Goal: Task Accomplishment & Management: Use online tool/utility

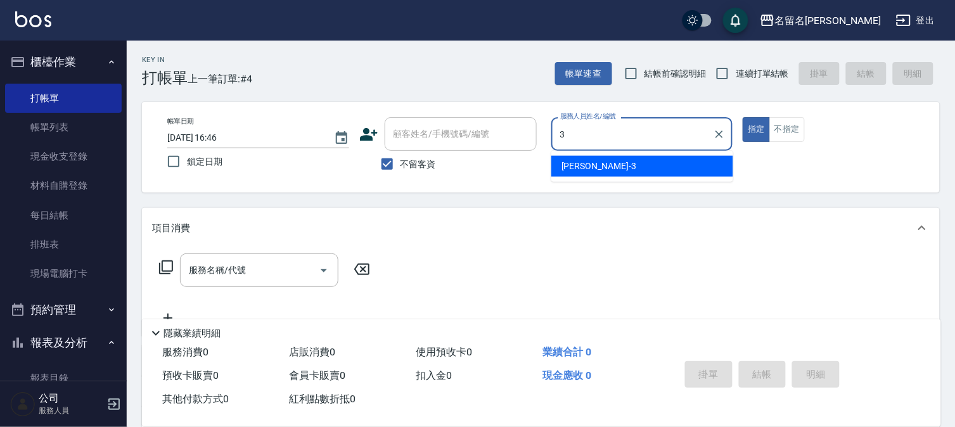
type input "[PERSON_NAME]-3"
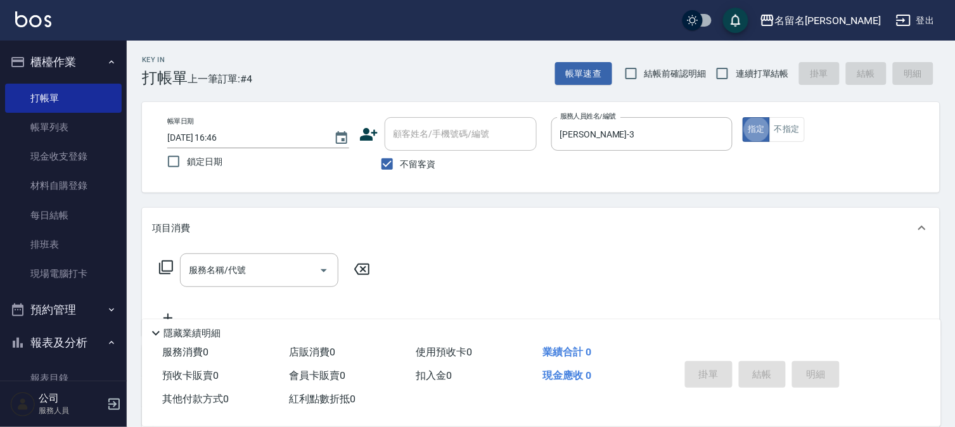
type button "true"
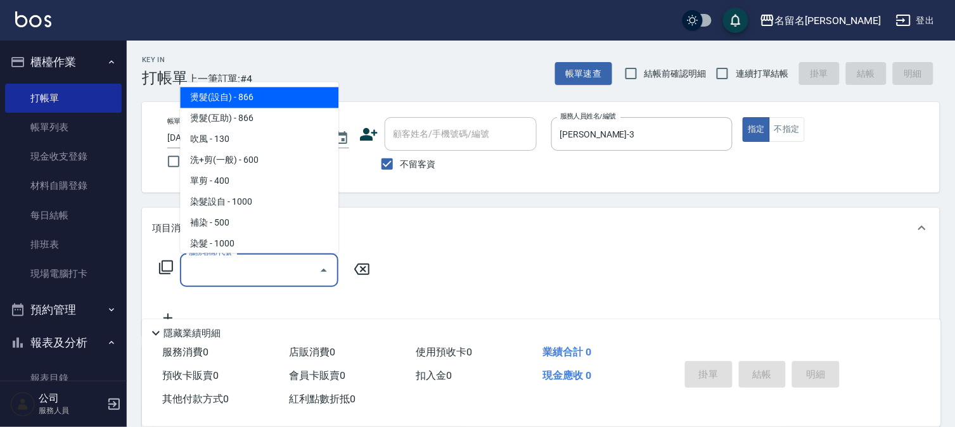
drag, startPoint x: 205, startPoint y: 267, endPoint x: 220, endPoint y: 273, distance: 15.6
click at [220, 273] on input "服務名稱/代號" at bounding box center [250, 270] width 128 height 22
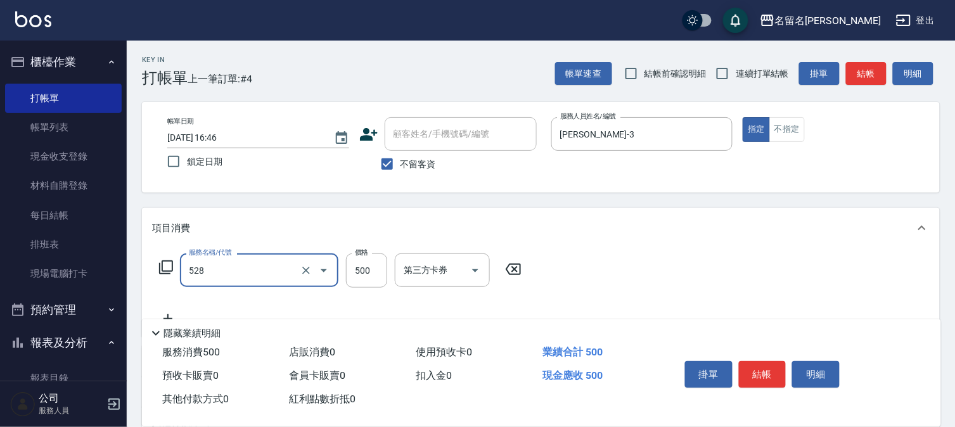
type input "頭皮養護B(528)"
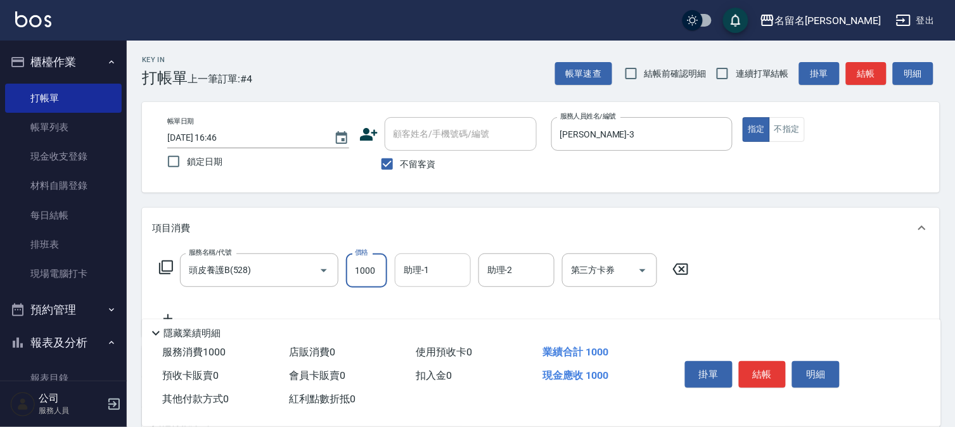
type input "1000"
drag, startPoint x: 420, startPoint y: 263, endPoint x: 432, endPoint y: 270, distance: 13.9
click at [432, 270] on input "助理-1" at bounding box center [432, 270] width 65 height 22
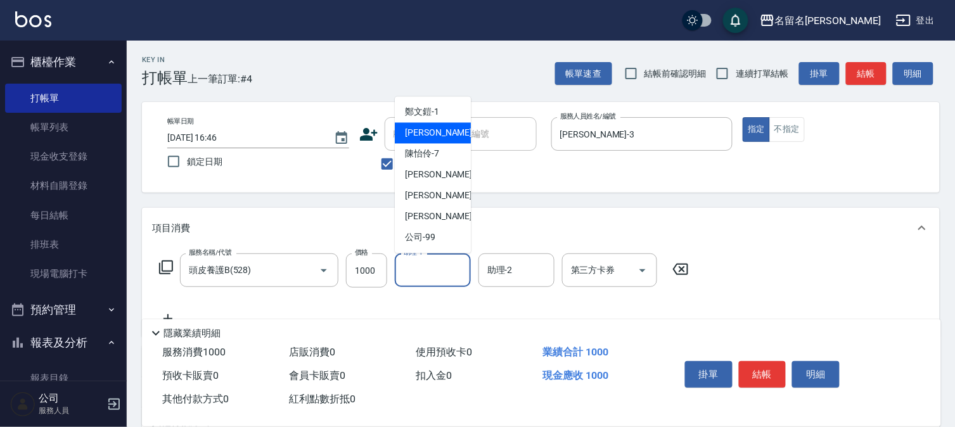
click at [454, 130] on div "[PERSON_NAME]-3" at bounding box center [433, 133] width 76 height 21
type input "[PERSON_NAME]-3"
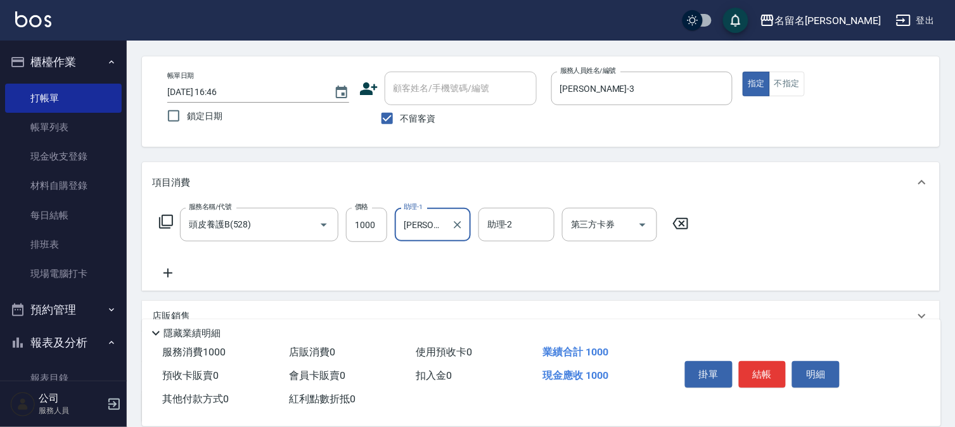
scroll to position [70, 0]
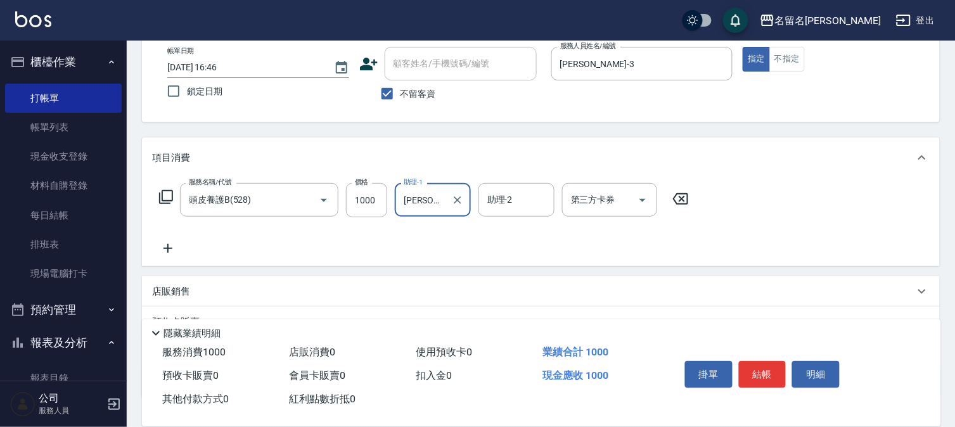
click at [171, 246] on icon at bounding box center [168, 248] width 32 height 15
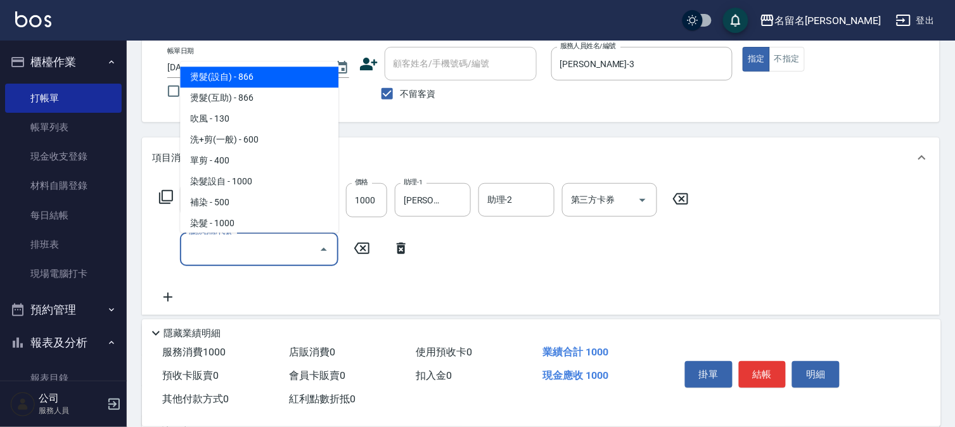
click at [187, 253] on input "服務名稱/代號" at bounding box center [250, 249] width 128 height 22
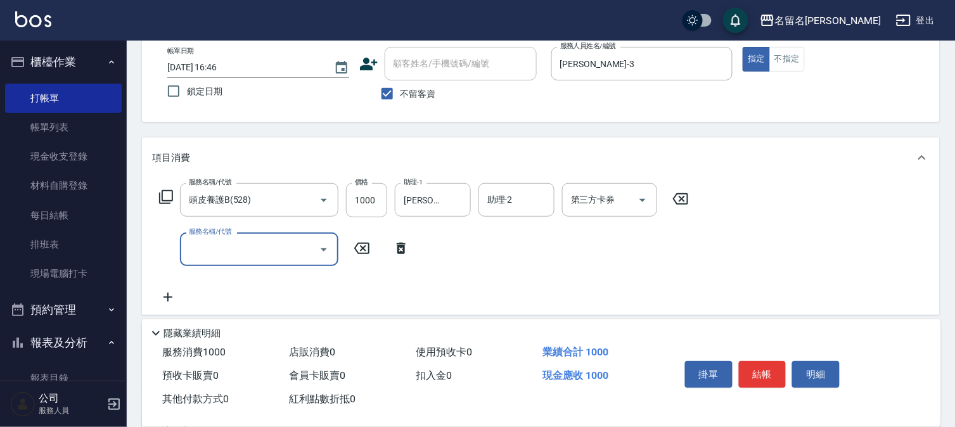
click at [194, 243] on input "服務名稱/代號" at bounding box center [250, 249] width 128 height 22
type input "洗+剪(一般)(305)"
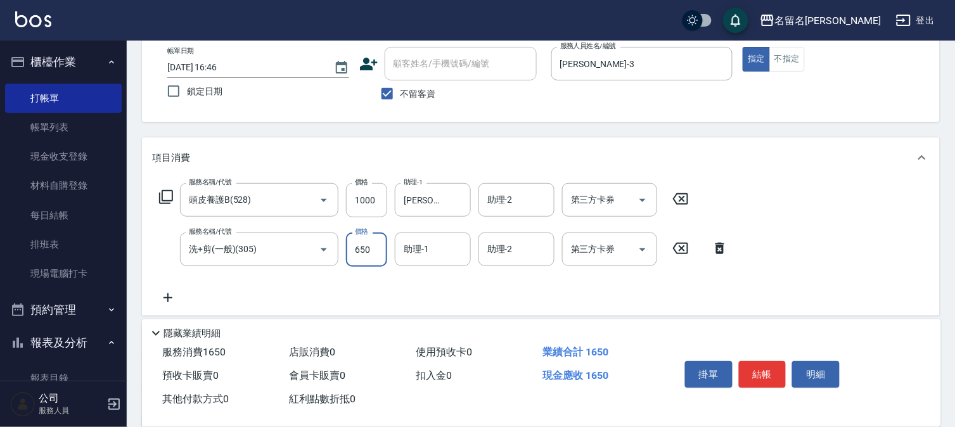
type input "650"
click at [446, 262] on div "助理-1" at bounding box center [433, 250] width 76 height 34
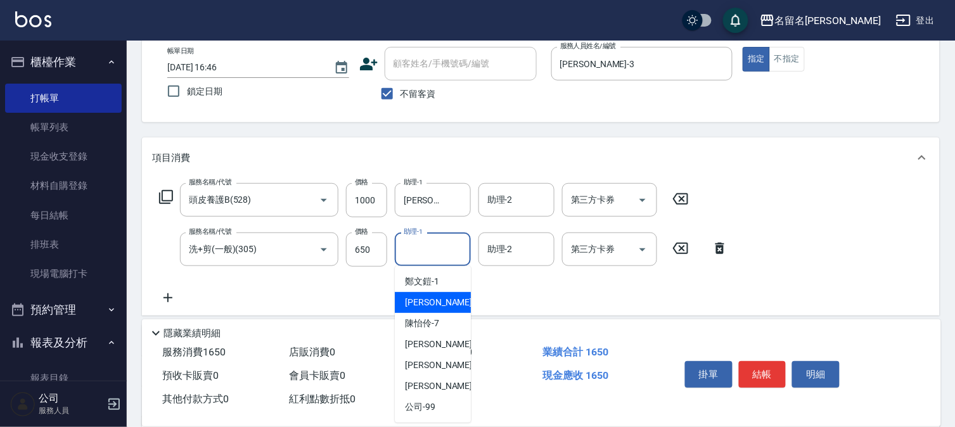
click at [441, 298] on div "[PERSON_NAME]-3" at bounding box center [433, 302] width 76 height 21
type input "[PERSON_NAME]-3"
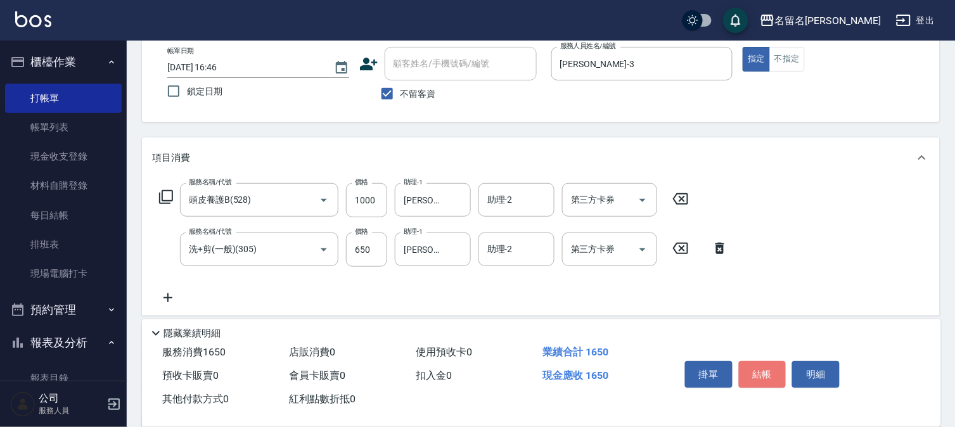
drag, startPoint x: 775, startPoint y: 374, endPoint x: 755, endPoint y: 366, distance: 22.2
click at [763, 374] on button "結帳" at bounding box center [763, 374] width 48 height 27
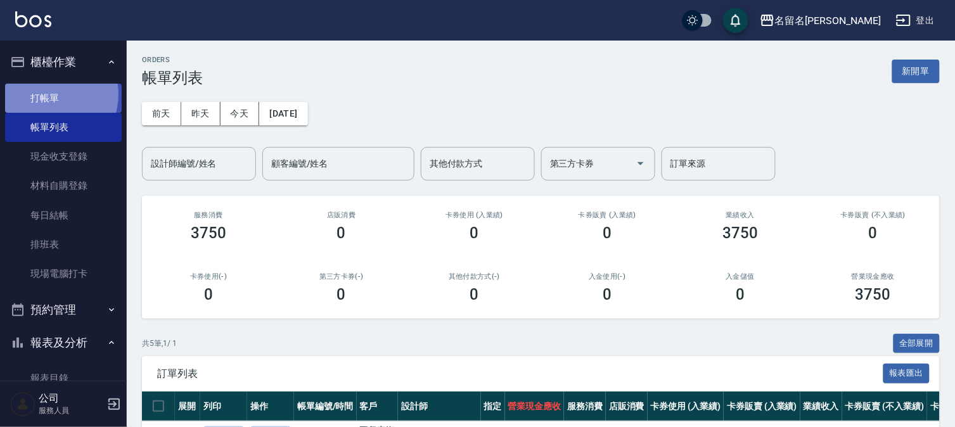
click at [49, 94] on link "打帳單" at bounding box center [63, 98] width 117 height 29
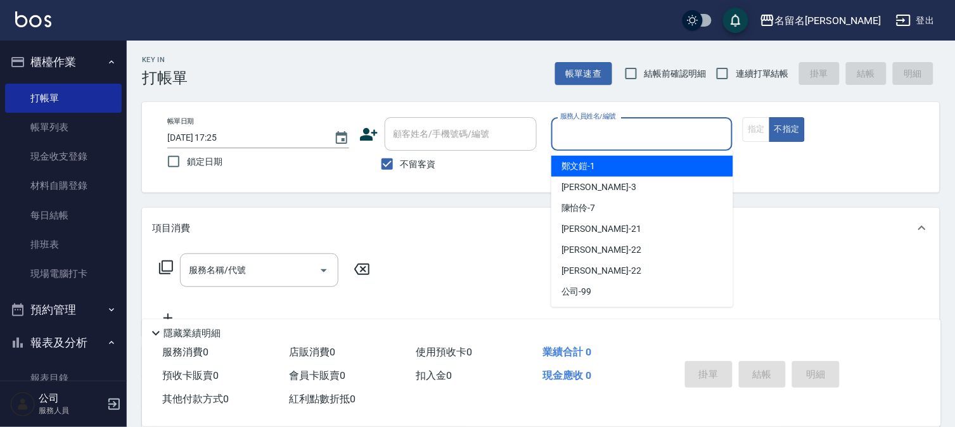
drag, startPoint x: 604, startPoint y: 135, endPoint x: 591, endPoint y: 187, distance: 53.5
click at [599, 165] on body "名留名揚 登出 櫃檯作業 打帳單 帳單列表 現金收支登錄 材料自購登錄 每日結帳 排班表 現場電腦打卡 預約管理 預約管理 單日預約紀錄 單週預約紀錄 報表及…" at bounding box center [477, 294] width 955 height 588
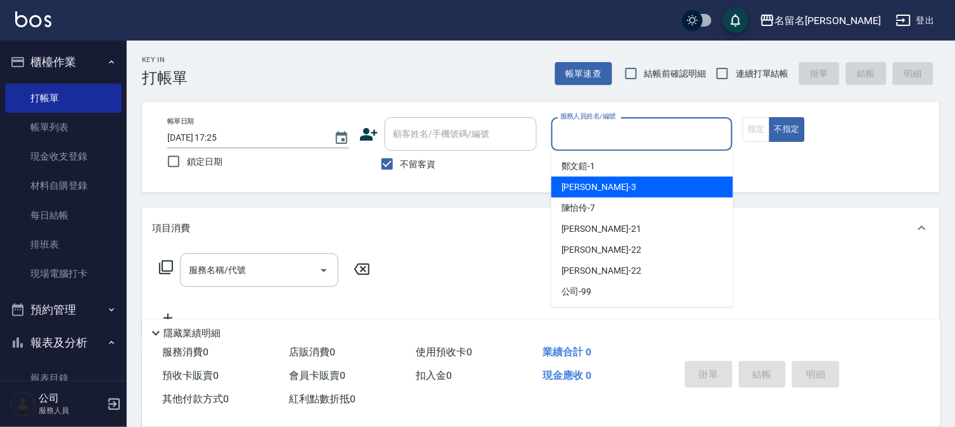
click at [591, 187] on span "[PERSON_NAME]-3" at bounding box center [598, 187] width 75 height 13
type input "[PERSON_NAME]-3"
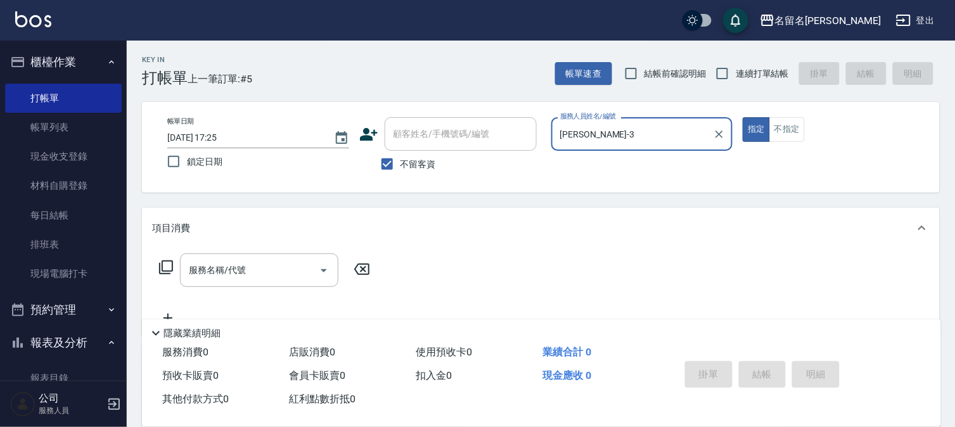
drag, startPoint x: 784, startPoint y: 136, endPoint x: 685, endPoint y: 159, distance: 101.4
click at [784, 136] on button "不指定" at bounding box center [786, 129] width 35 height 25
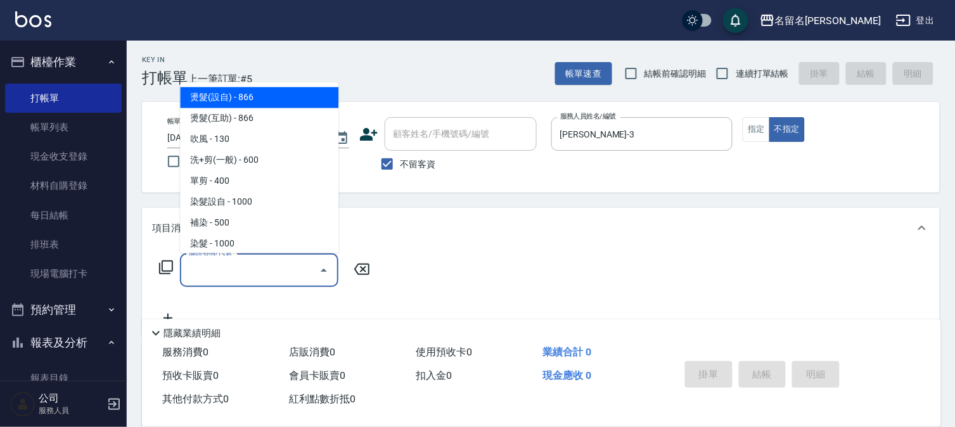
click at [287, 272] on input "服務名稱/代號" at bounding box center [250, 270] width 128 height 22
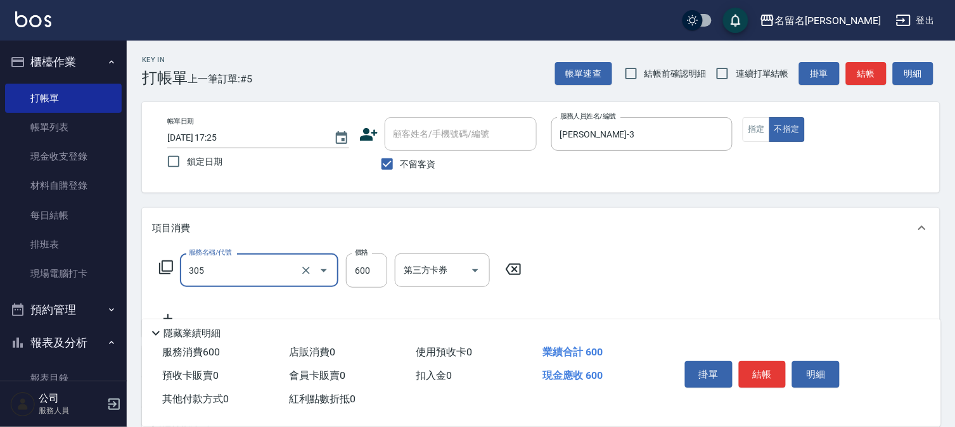
type input "洗+剪(一般)(305)"
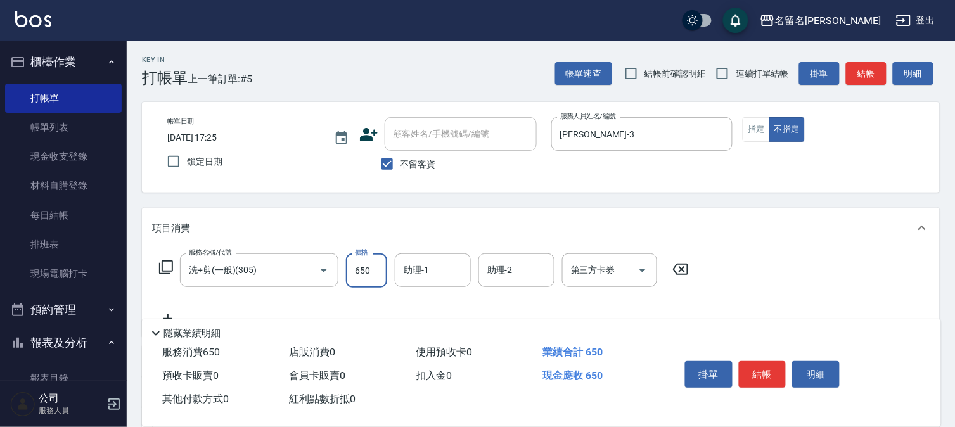
type input "650"
click at [425, 268] on input "助理-1" at bounding box center [432, 270] width 65 height 22
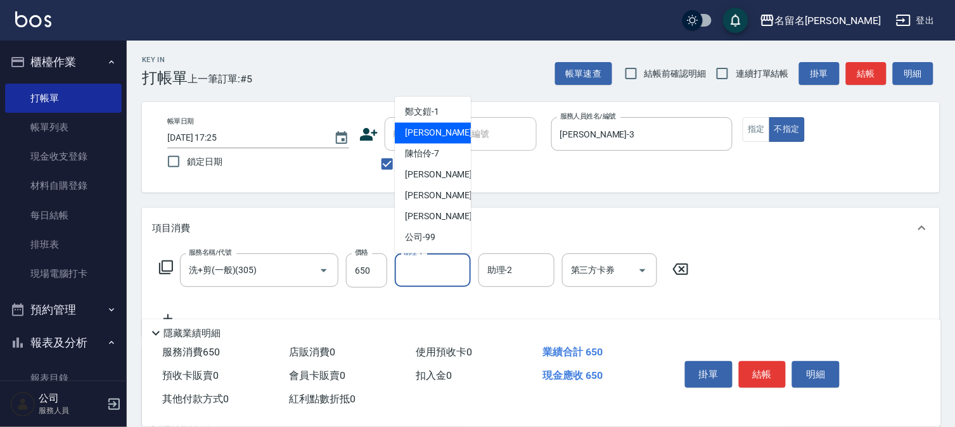
click at [418, 140] on div "[PERSON_NAME]-3" at bounding box center [433, 133] width 76 height 21
type input "[PERSON_NAME]-3"
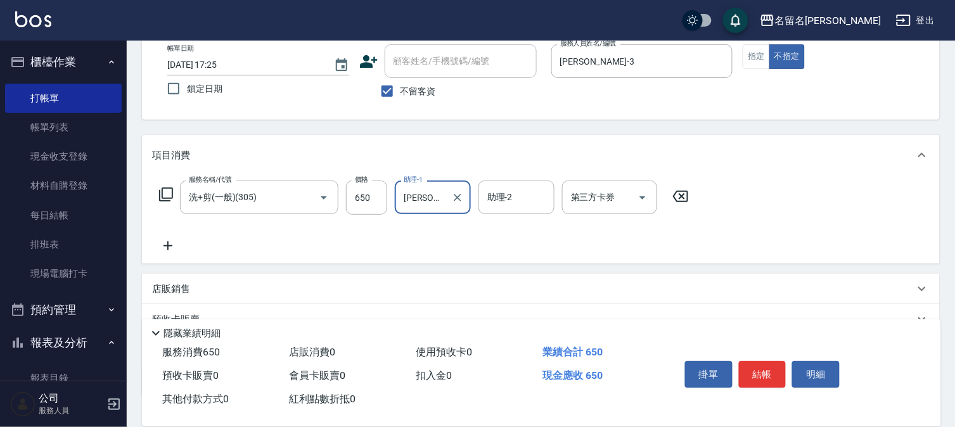
scroll to position [141, 0]
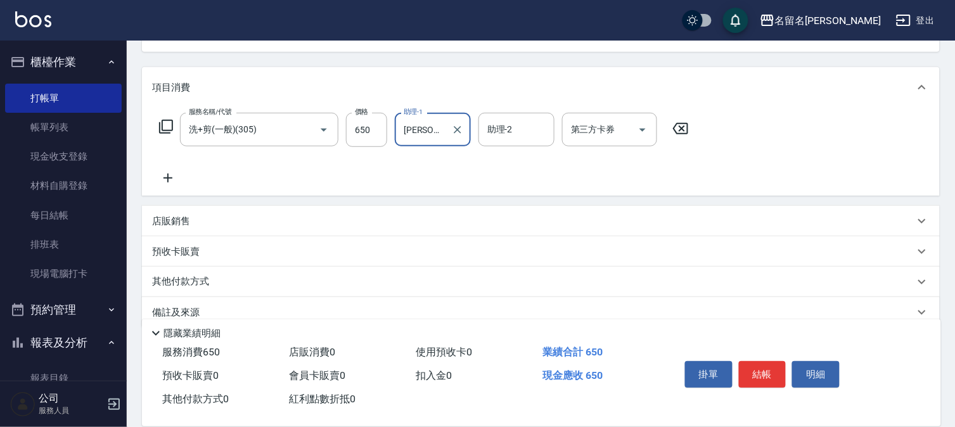
click at [169, 175] on icon at bounding box center [168, 177] width 32 height 15
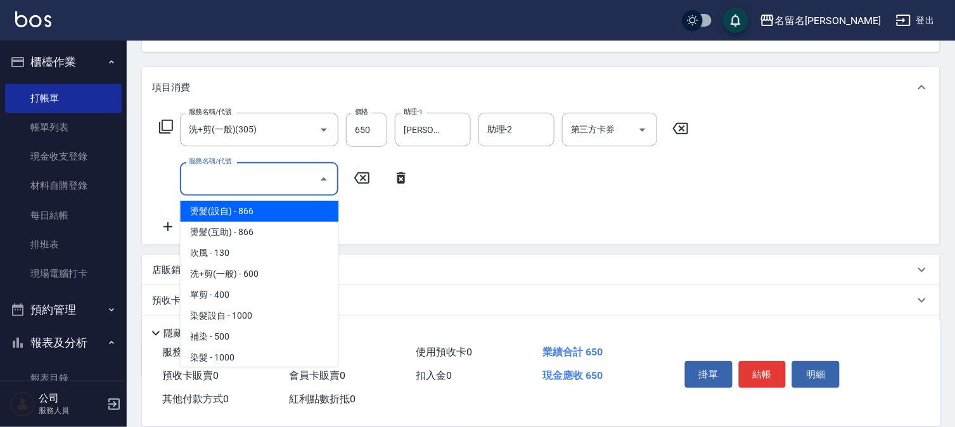
click at [193, 179] on input "服務名稱/代號" at bounding box center [250, 179] width 128 height 22
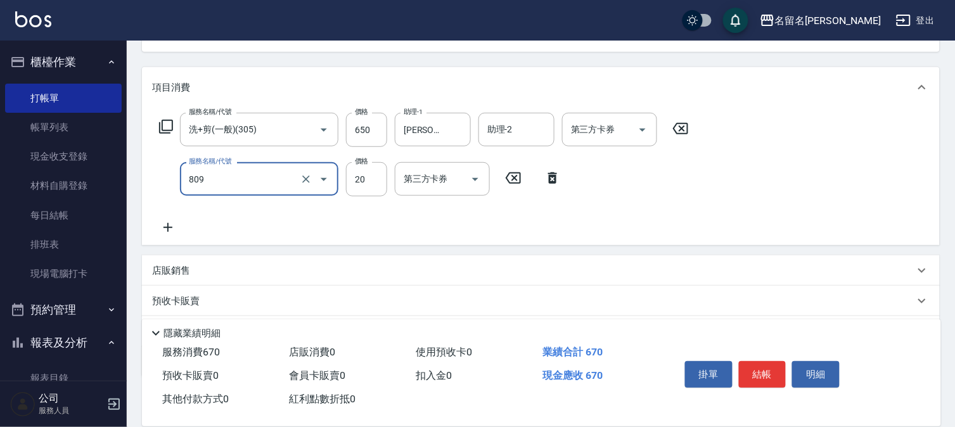
type input "[PERSON_NAME](809)"
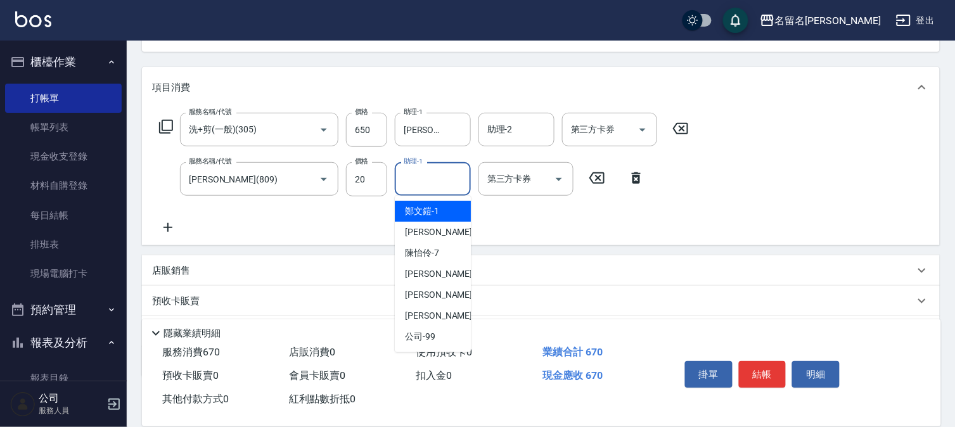
drag, startPoint x: 434, startPoint y: 179, endPoint x: 438, endPoint y: 204, distance: 25.7
click at [435, 179] on input "助理-1" at bounding box center [432, 179] width 65 height 22
click at [440, 224] on div "[PERSON_NAME]-3" at bounding box center [433, 232] width 76 height 21
type input "[PERSON_NAME]-3"
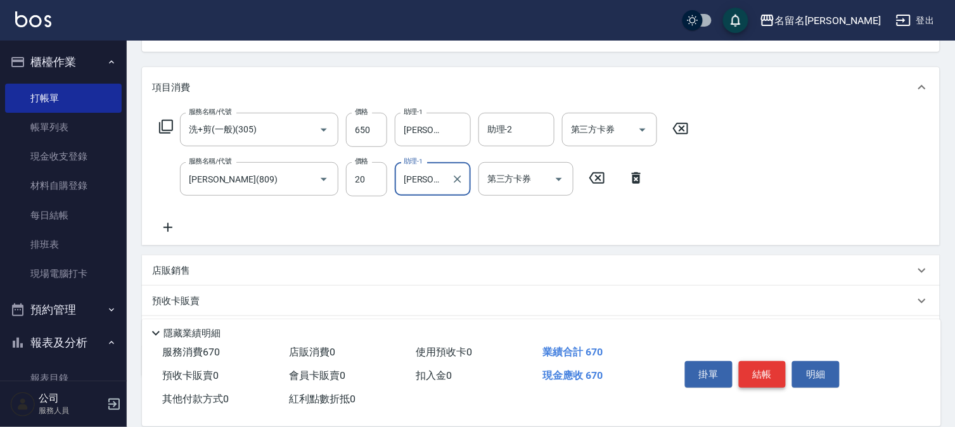
click at [770, 372] on button "結帳" at bounding box center [763, 374] width 48 height 27
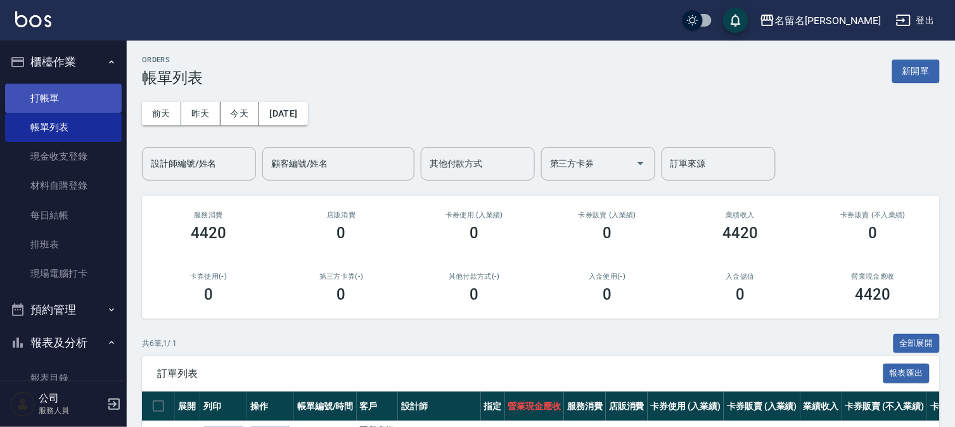
click at [51, 95] on link "打帳單" at bounding box center [63, 98] width 117 height 29
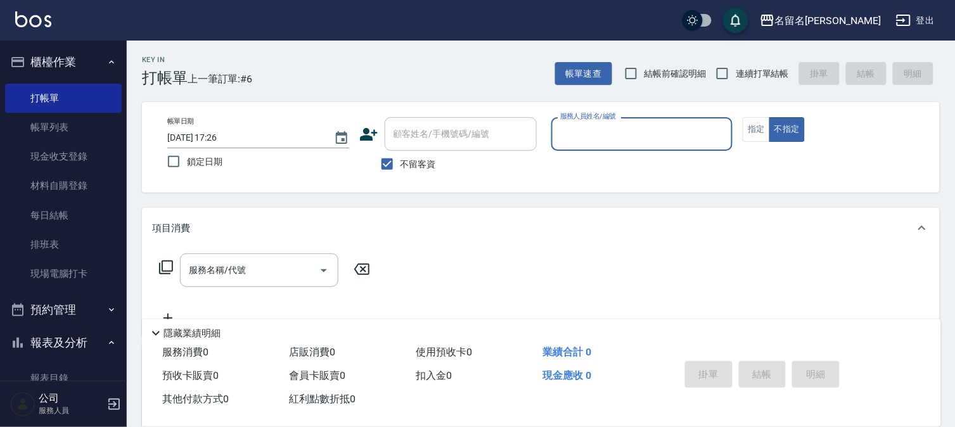
drag, startPoint x: 645, startPoint y: 132, endPoint x: 644, endPoint y: 148, distance: 16.5
click at [645, 137] on input "服務人員姓名/編號" at bounding box center [642, 134] width 170 height 22
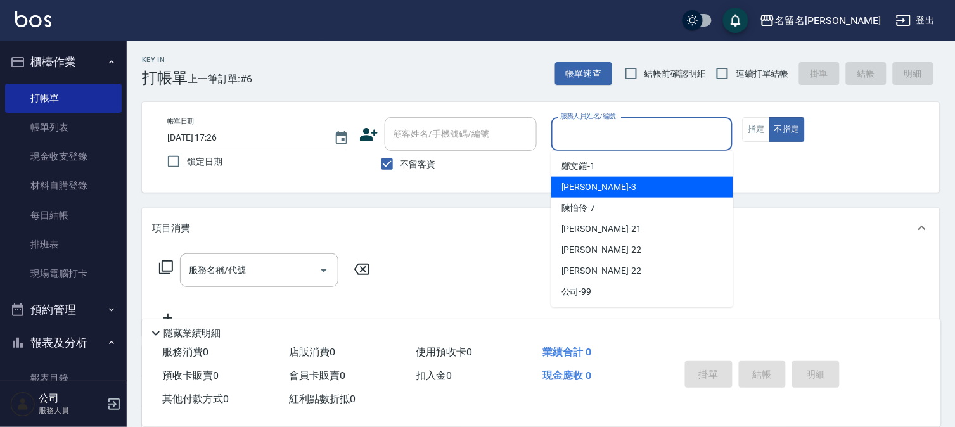
drag, startPoint x: 612, startPoint y: 190, endPoint x: 644, endPoint y: 172, distance: 36.6
click at [615, 184] on div "[PERSON_NAME]-3" at bounding box center [642, 187] width 182 height 21
type input "[PERSON_NAME]-3"
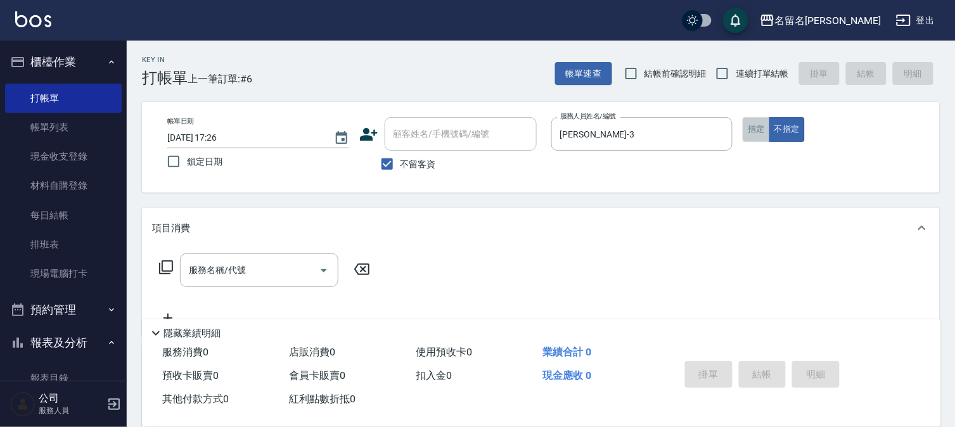
click at [759, 124] on button "指定" at bounding box center [756, 129] width 27 height 25
click at [220, 269] on input "服務名稱/代號" at bounding box center [250, 270] width 128 height 22
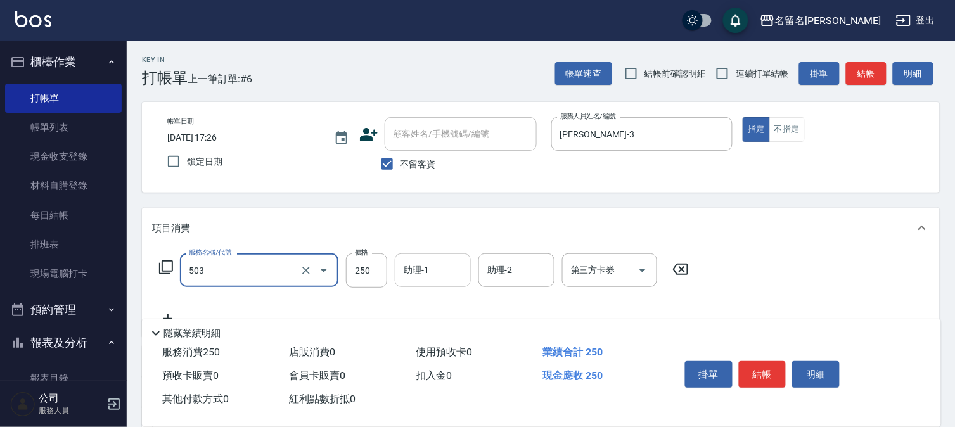
type input "指定洗髮(503)"
click at [441, 270] on input "助理-1" at bounding box center [432, 270] width 65 height 22
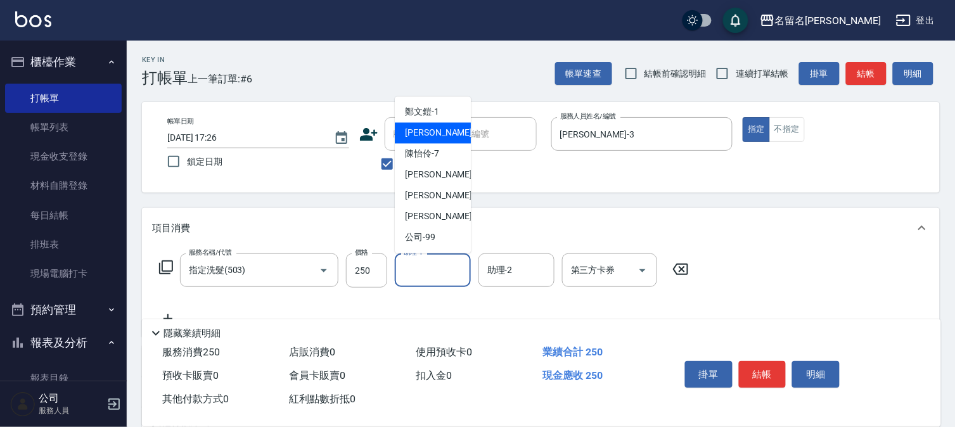
drag, startPoint x: 440, startPoint y: 132, endPoint x: 451, endPoint y: 141, distance: 14.0
click at [442, 134] on div "[PERSON_NAME]-3" at bounding box center [433, 133] width 76 height 21
type input "[PERSON_NAME]-3"
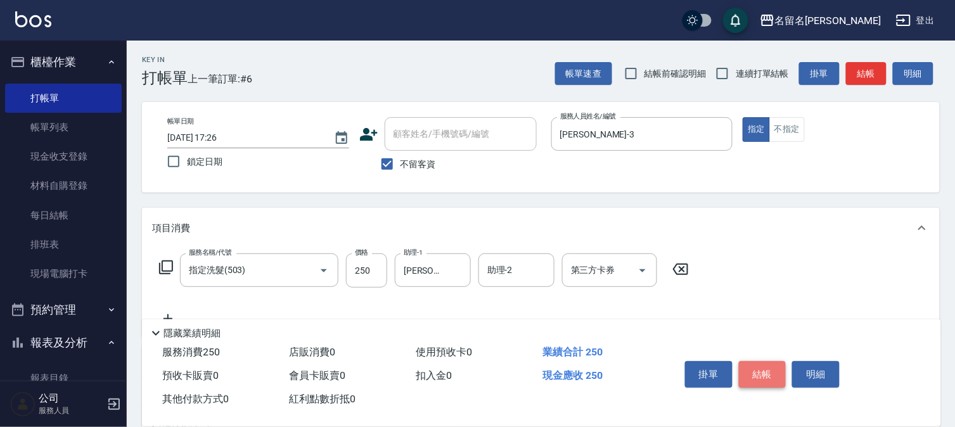
click at [773, 371] on button "結帳" at bounding box center [763, 374] width 48 height 27
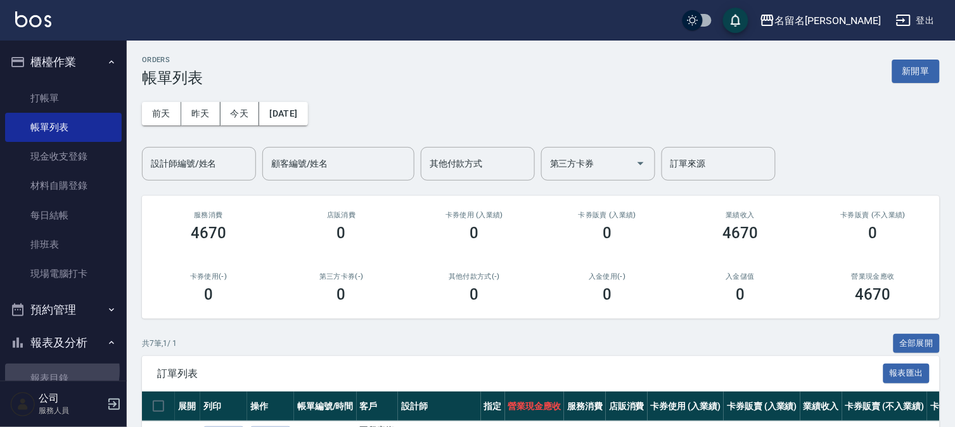
drag, startPoint x: 46, startPoint y: 371, endPoint x: 158, endPoint y: 255, distance: 161.3
click at [46, 369] on link "報表目錄" at bounding box center [63, 378] width 117 height 29
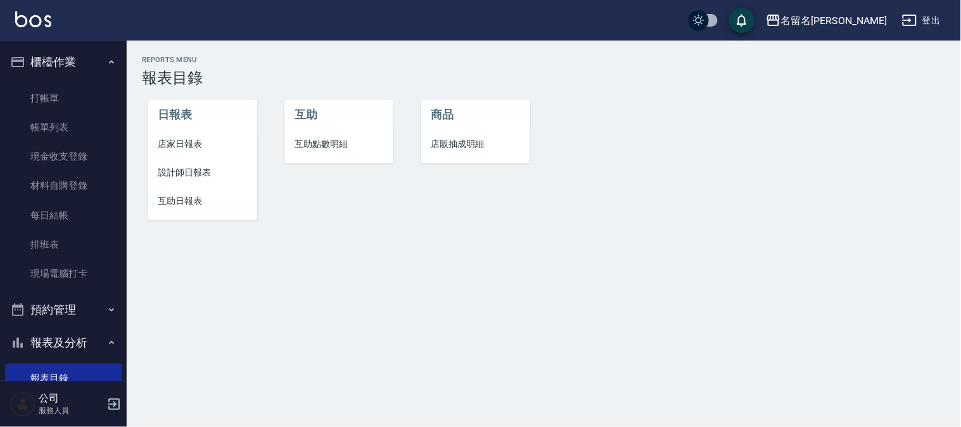
click at [184, 199] on span "互助日報表" at bounding box center [202, 200] width 89 height 13
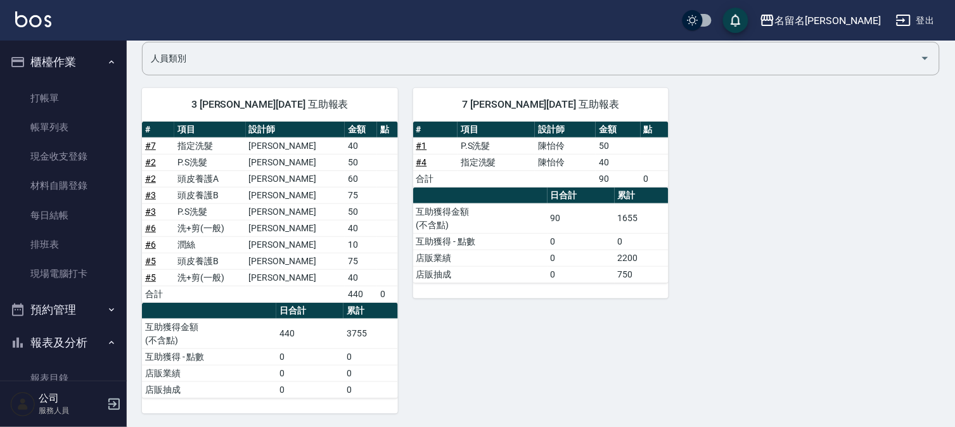
scroll to position [101, 0]
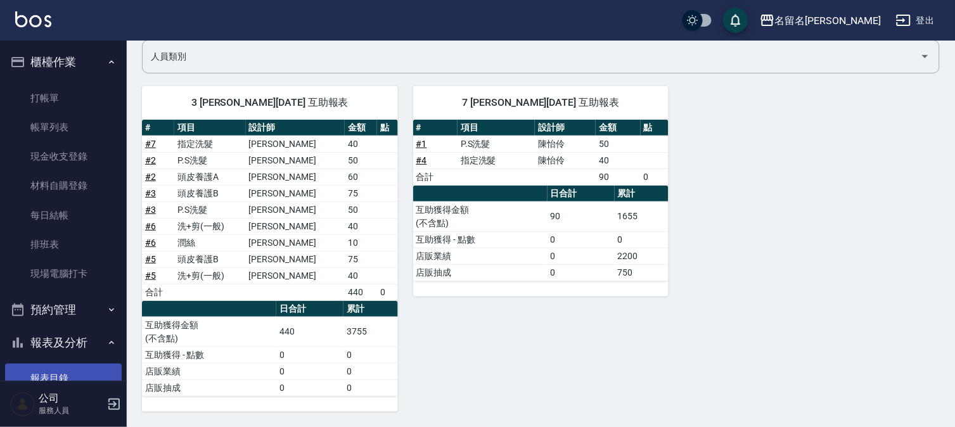
click at [61, 376] on link "報表目錄" at bounding box center [63, 378] width 117 height 29
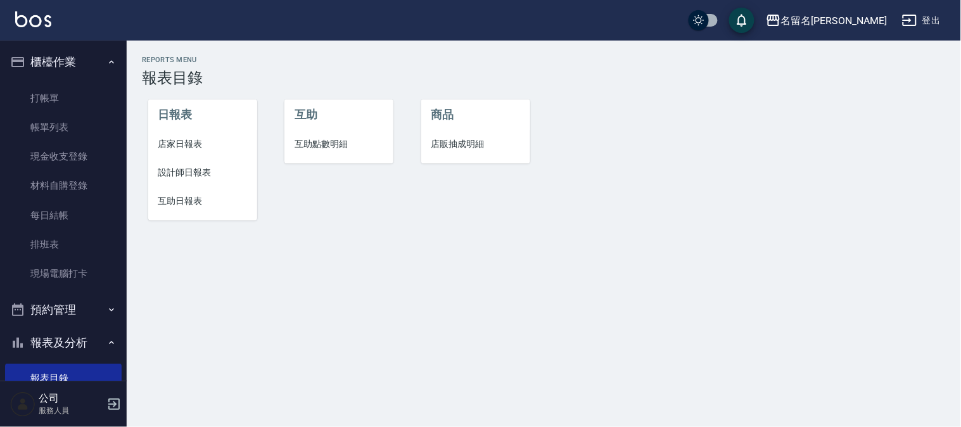
click at [178, 174] on span "設計師日報表" at bounding box center [202, 172] width 89 height 13
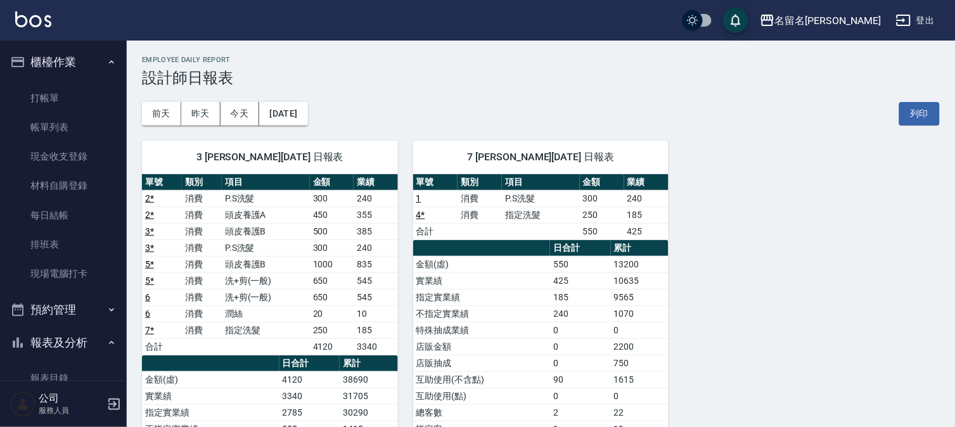
scroll to position [70, 0]
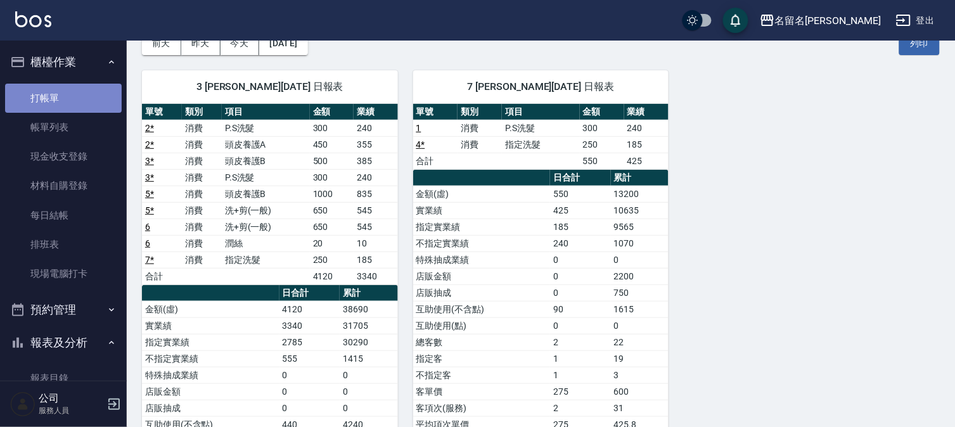
click at [71, 86] on link "打帳單" at bounding box center [63, 98] width 117 height 29
